Goal: Task Accomplishment & Management: Manage account settings

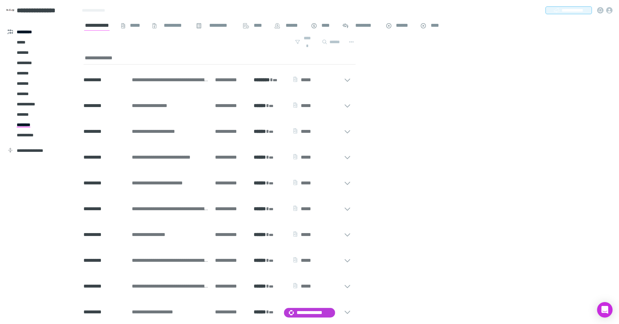
drag, startPoint x: 121, startPoint y: 22, endPoint x: 105, endPoint y: 17, distance: 16.5
click at [119, 22] on div "**********" at bounding box center [265, 26] width 362 height 10
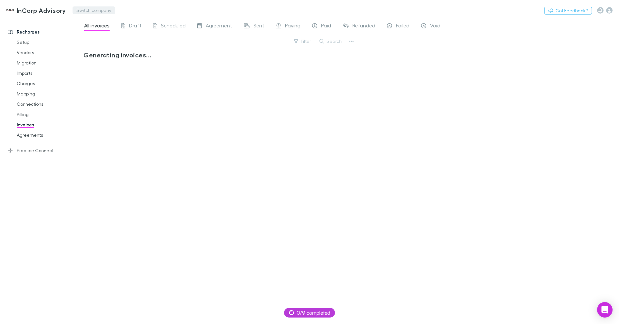
click at [82, 12] on button "Switch company" at bounding box center [94, 10] width 43 height 8
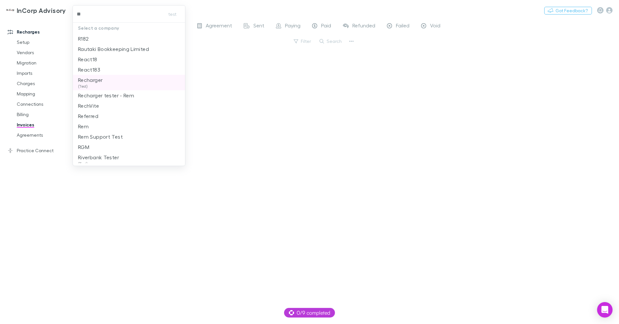
type input "***"
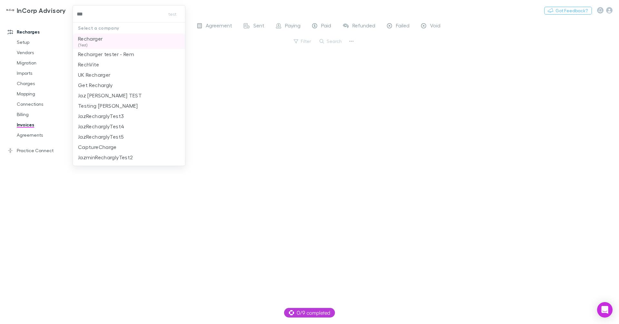
click at [104, 42] on li "Recharger (Test)" at bounding box center [129, 41] width 113 height 15
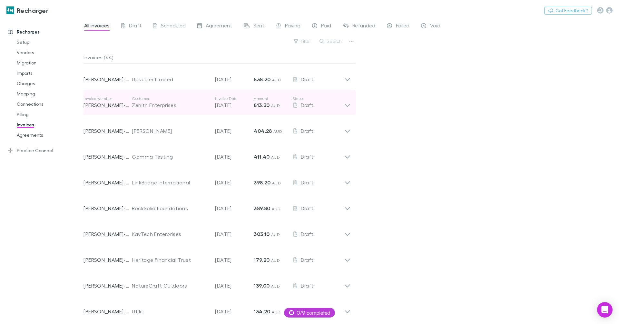
click at [168, 108] on div "Zenith Enterprises" at bounding box center [170, 105] width 77 height 8
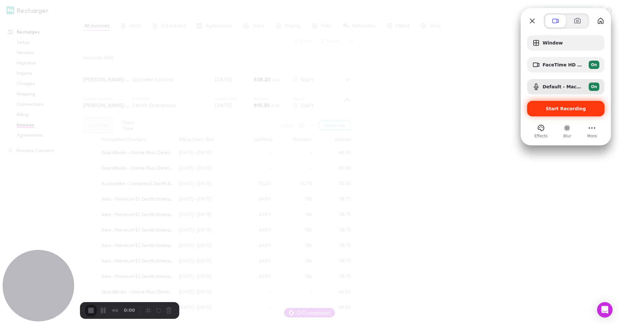
click at [566, 109] on span "Start Recording" at bounding box center [566, 108] width 40 height 5
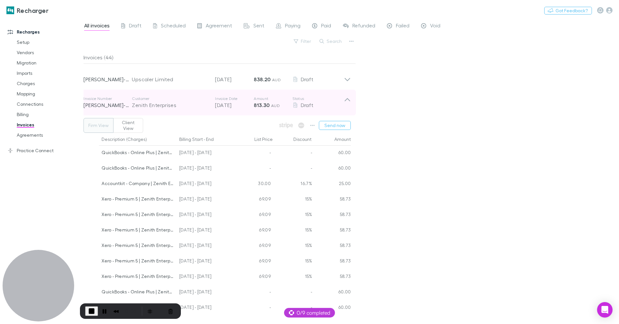
click at [133, 102] on div "Zenith Enterprises" at bounding box center [170, 105] width 77 height 8
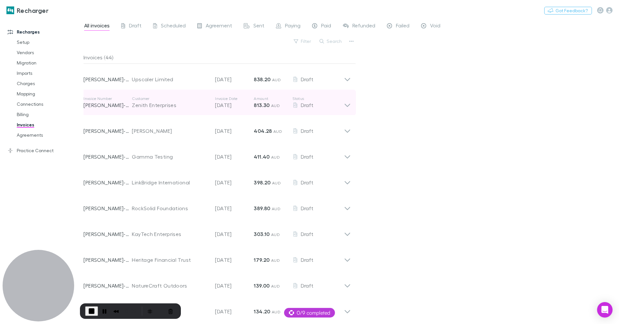
click at [137, 107] on div "Zenith Enterprises" at bounding box center [170, 105] width 77 height 8
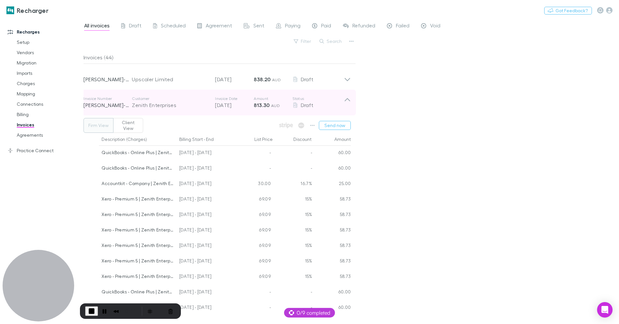
click at [161, 103] on div "Zenith Enterprises" at bounding box center [170, 105] width 77 height 8
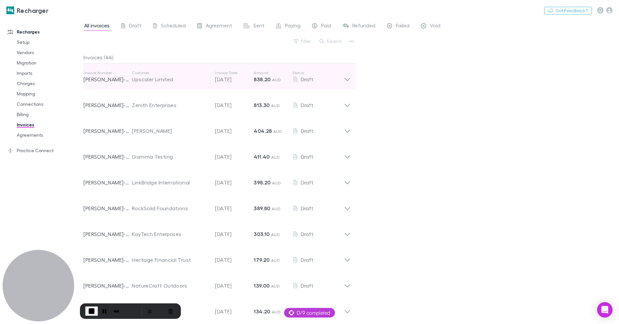
click at [157, 80] on div "Upscaler Limited" at bounding box center [170, 79] width 77 height 8
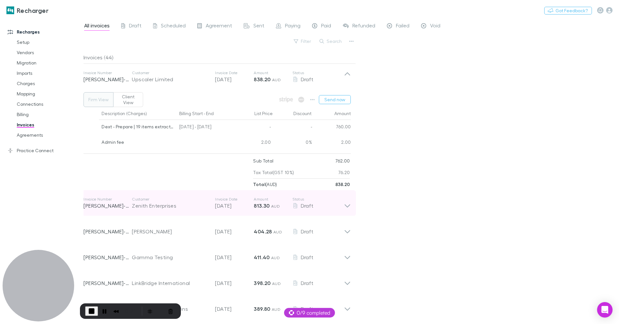
click at [123, 202] on p "[PERSON_NAME]-0029" at bounding box center [108, 206] width 48 height 8
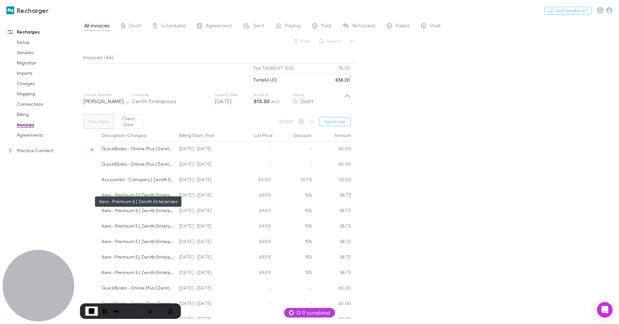
scroll to position [145, 0]
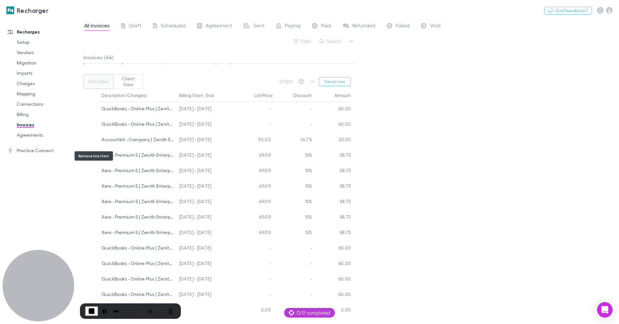
click at [93, 155] on icon "Remove line item" at bounding box center [91, 156] width 3 height 3
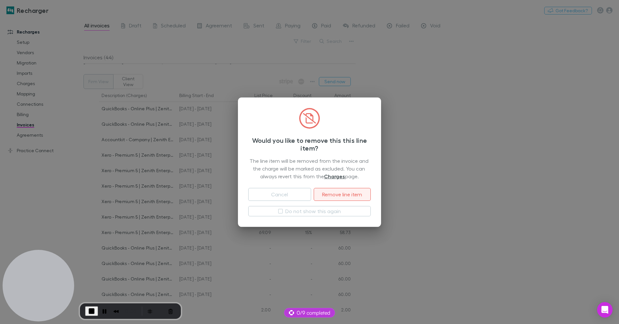
click at [339, 195] on button "Remove line item" at bounding box center [342, 194] width 57 height 13
click at [343, 197] on button "Remove line item" at bounding box center [342, 194] width 57 height 13
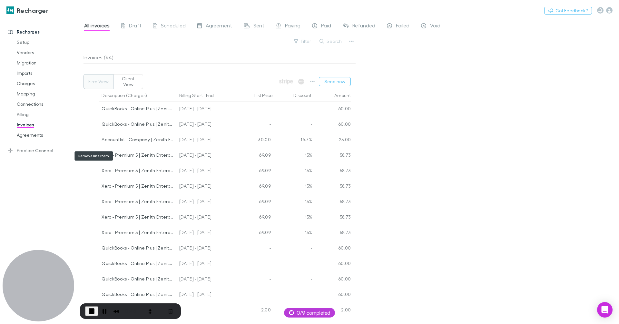
click at [93, 154] on icon "Remove line item" at bounding box center [92, 156] width 4 height 5
click at [91, 170] on icon "Remove line item" at bounding box center [91, 171] width 3 height 3
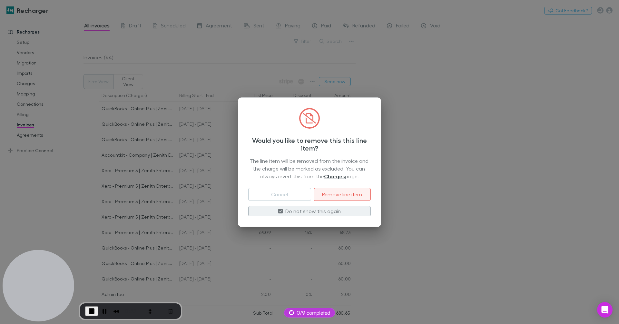
click at [337, 192] on button "Remove line item" at bounding box center [342, 194] width 57 height 13
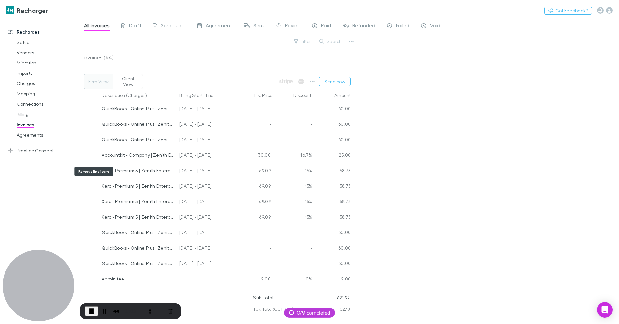
click at [91, 169] on icon "Remove line item" at bounding box center [92, 171] width 4 height 5
click at [95, 167] on button "Remove line item" at bounding box center [91, 171] width 9 height 9
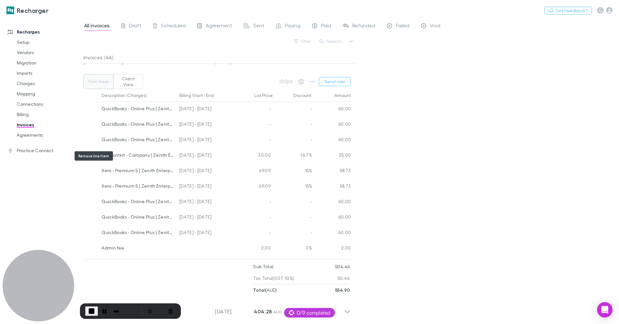
click at [93, 154] on icon "Remove line item" at bounding box center [92, 156] width 4 height 5
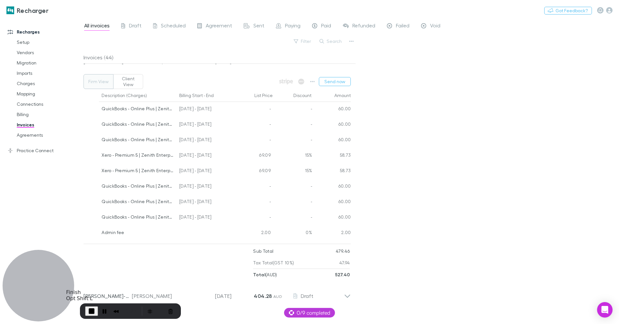
click at [92, 310] on span "End Recording" at bounding box center [92, 311] width 8 height 8
